Goal: Book appointment/travel/reservation

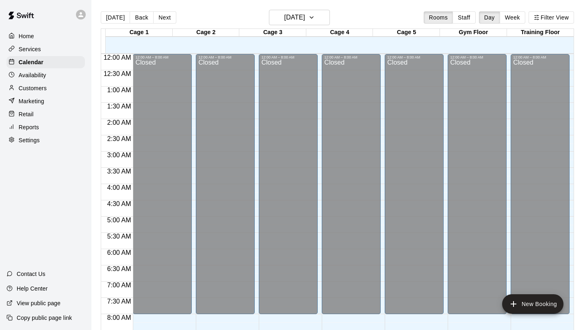
scroll to position [471, 0]
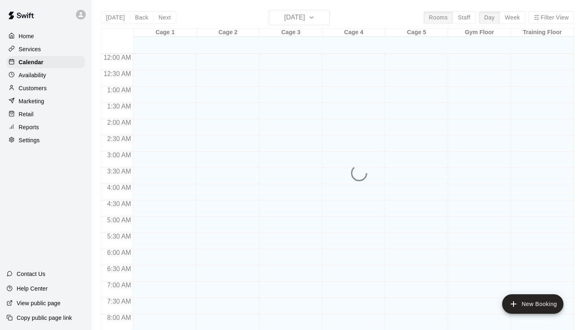
scroll to position [471, 0]
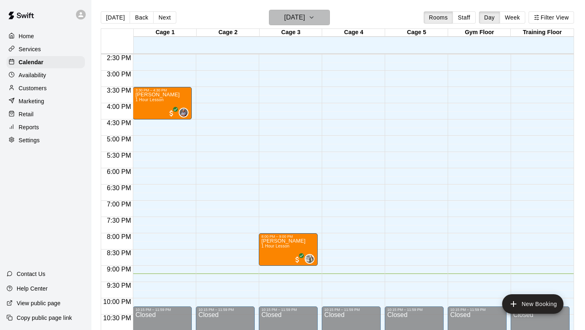
click at [315, 21] on icon "button" at bounding box center [312, 18] width 7 height 10
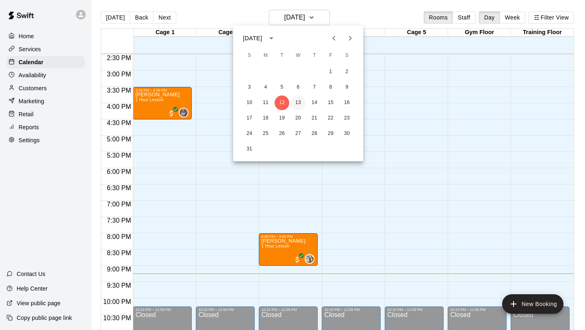
click at [298, 102] on button "13" at bounding box center [298, 103] width 15 height 15
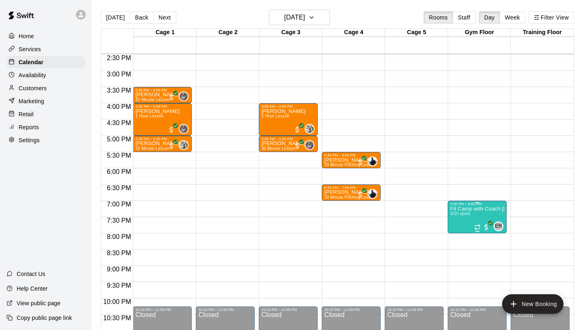
click at [489, 188] on div at bounding box center [292, 165] width 585 height 330
click at [459, 213] on span "3/15 spots" at bounding box center [460, 213] width 20 height 4
click at [472, 185] on div at bounding box center [292, 165] width 585 height 330
